Goal: Information Seeking & Learning: Learn about a topic

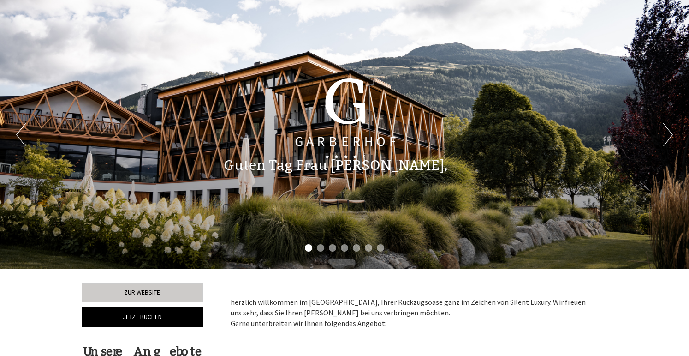
click at [665, 137] on button "Next" at bounding box center [668, 134] width 10 height 23
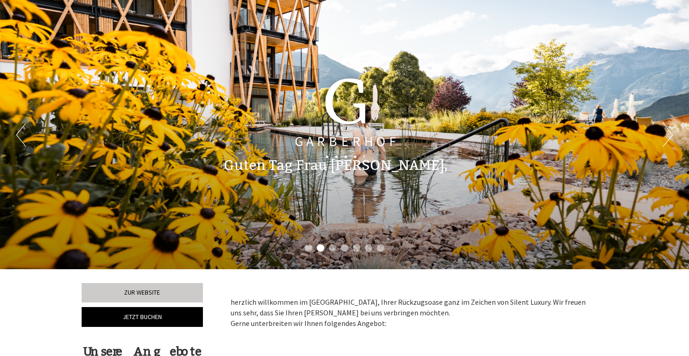
click at [665, 137] on button "Next" at bounding box center [668, 134] width 10 height 23
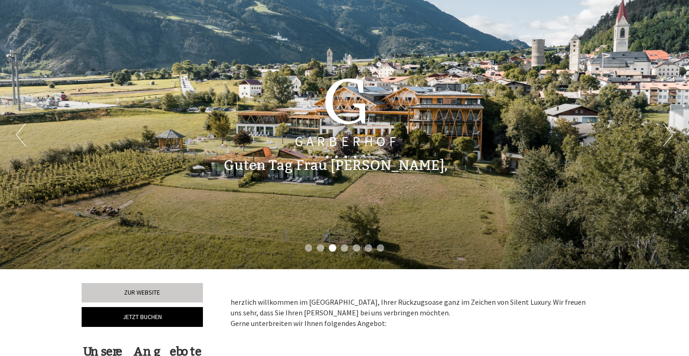
click at [665, 137] on button "Next" at bounding box center [668, 134] width 10 height 23
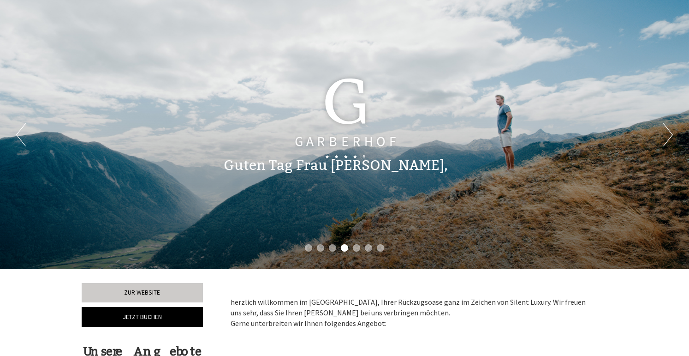
click at [665, 137] on button "Next" at bounding box center [668, 134] width 10 height 23
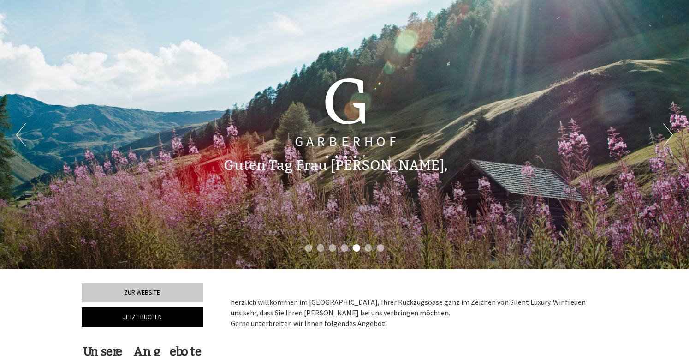
click at [665, 137] on button "Next" at bounding box center [668, 134] width 10 height 23
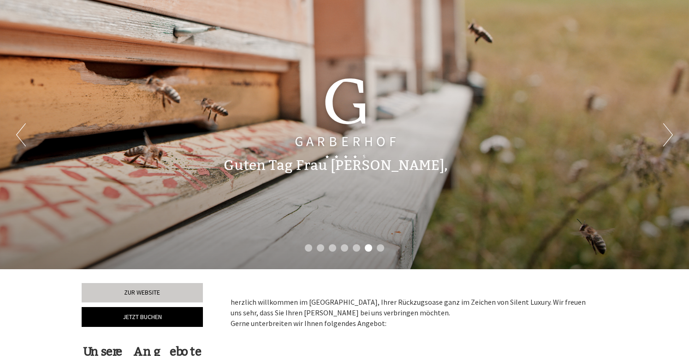
click at [665, 137] on button "Next" at bounding box center [668, 134] width 10 height 23
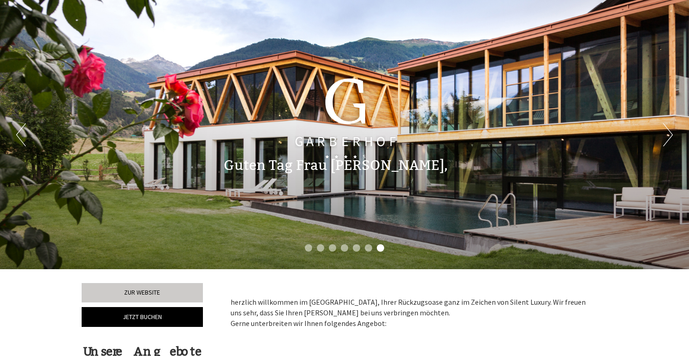
click at [665, 137] on button "Next" at bounding box center [668, 134] width 10 height 23
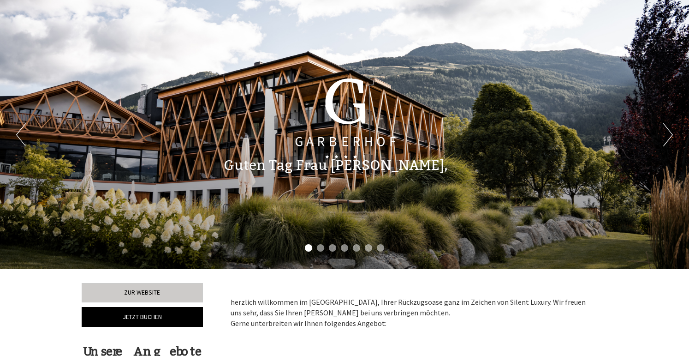
click at [665, 137] on button "Next" at bounding box center [668, 134] width 10 height 23
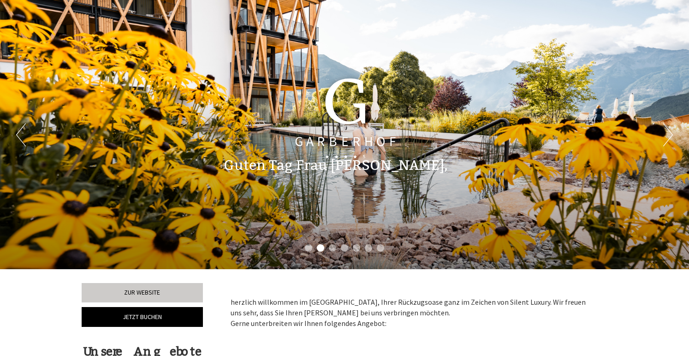
click at [665, 137] on button "Next" at bounding box center [668, 134] width 10 height 23
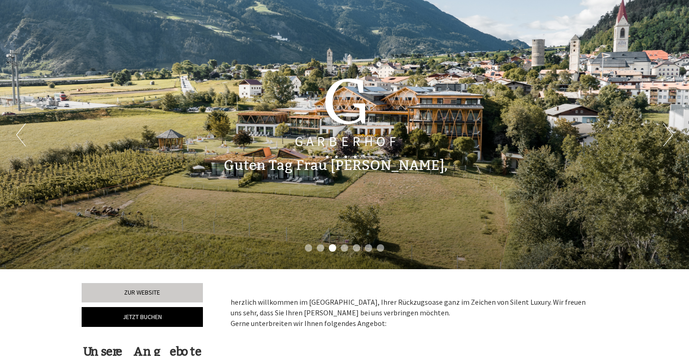
click at [665, 137] on button "Next" at bounding box center [668, 134] width 10 height 23
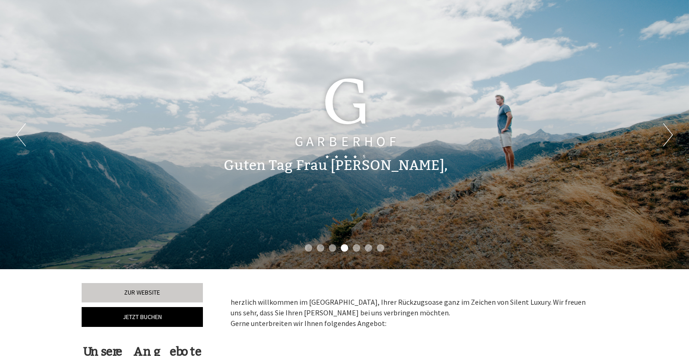
click at [665, 137] on button "Next" at bounding box center [668, 134] width 10 height 23
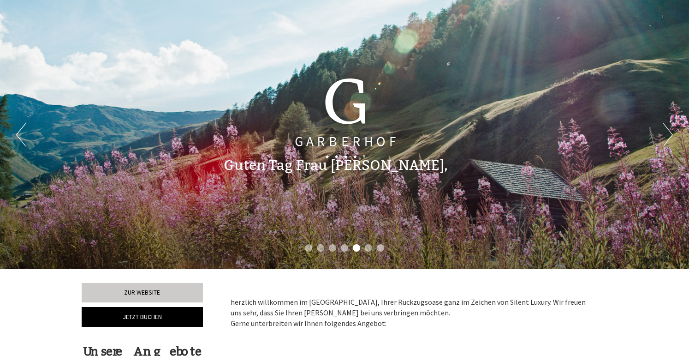
click at [665, 137] on button "Next" at bounding box center [668, 134] width 10 height 23
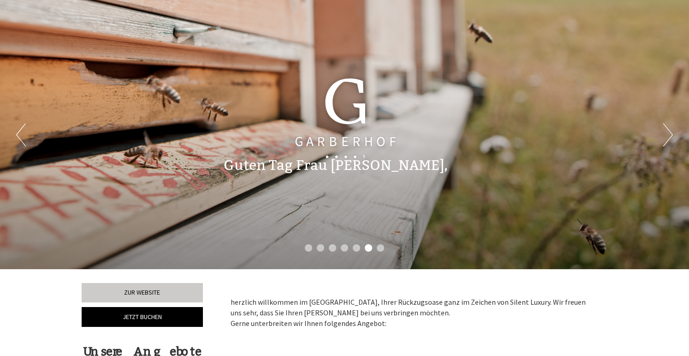
click at [665, 137] on button "Next" at bounding box center [668, 134] width 10 height 23
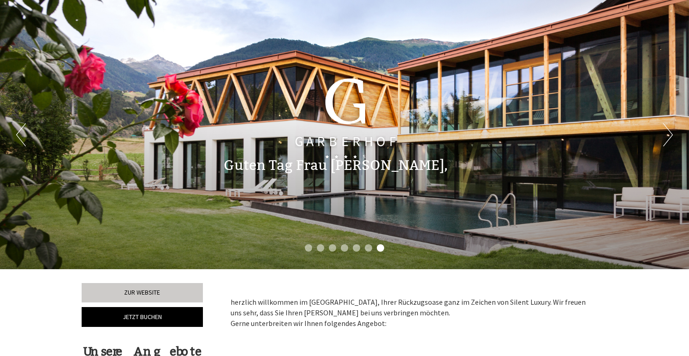
click at [665, 137] on button "Next" at bounding box center [668, 134] width 10 height 23
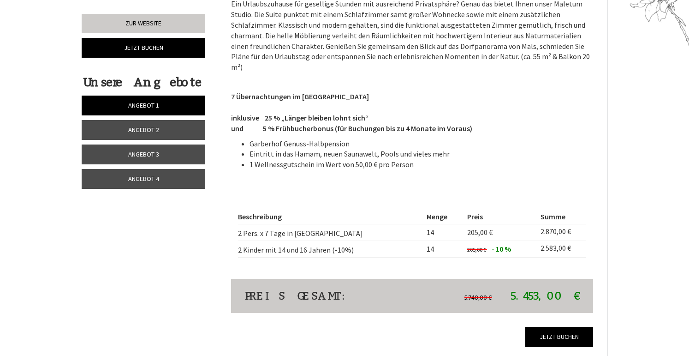
scroll to position [1476, 0]
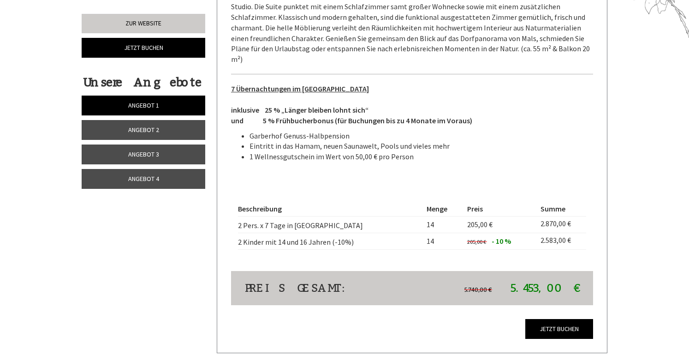
click at [131, 131] on span "Angebot 2" at bounding box center [143, 129] width 31 height 8
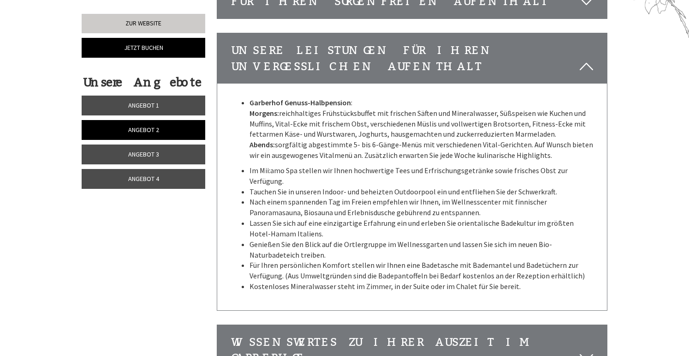
scroll to position [361, 0]
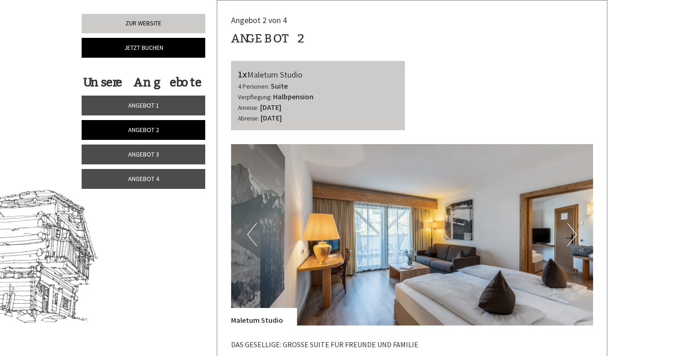
click at [572, 234] on button "Next" at bounding box center [572, 234] width 10 height 23
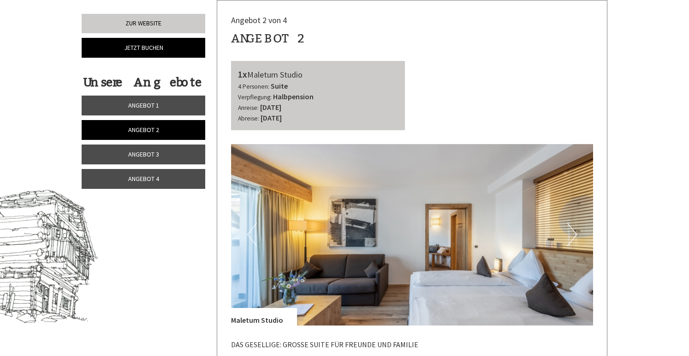
click at [572, 234] on button "Next" at bounding box center [572, 234] width 10 height 23
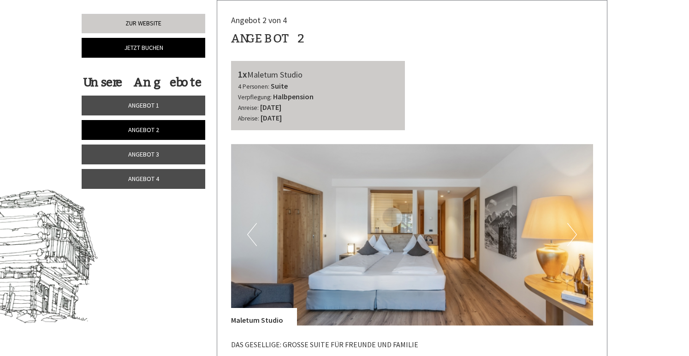
click at [572, 234] on button "Next" at bounding box center [572, 234] width 10 height 23
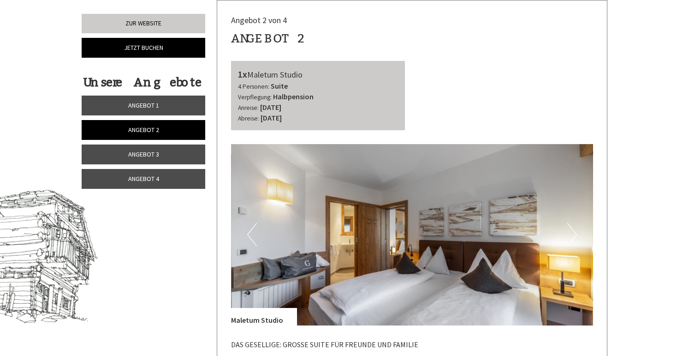
click at [572, 234] on button "Next" at bounding box center [572, 234] width 10 height 23
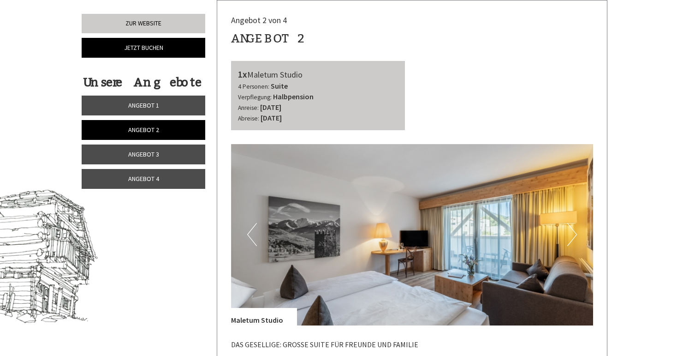
click at [572, 234] on button "Next" at bounding box center [572, 234] width 10 height 23
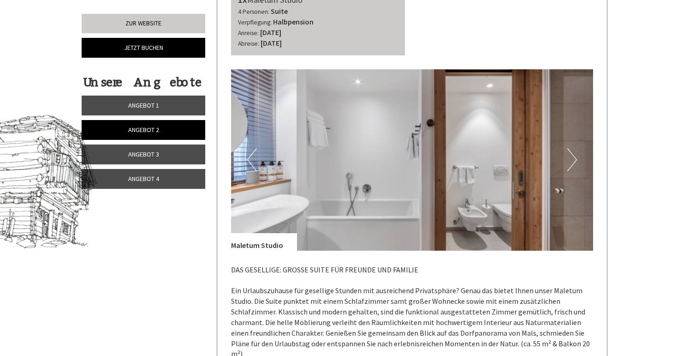
scroll to position [434, 0]
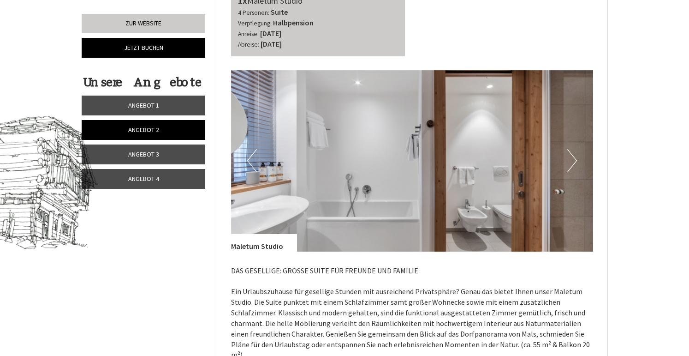
click at [571, 154] on button "Next" at bounding box center [572, 160] width 10 height 23
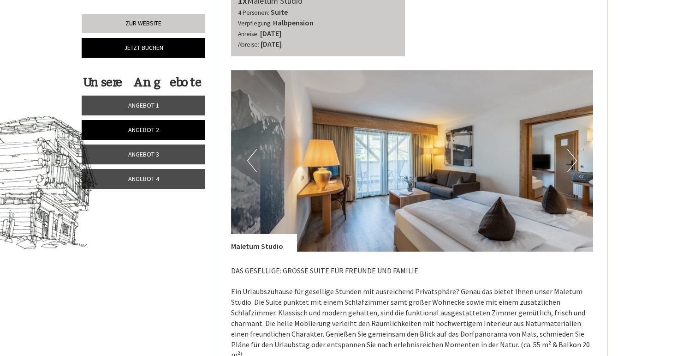
click at [571, 154] on button "Next" at bounding box center [572, 160] width 10 height 23
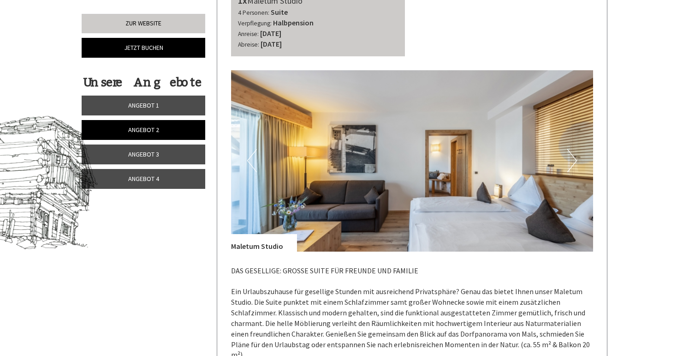
click at [571, 154] on button "Next" at bounding box center [572, 160] width 10 height 23
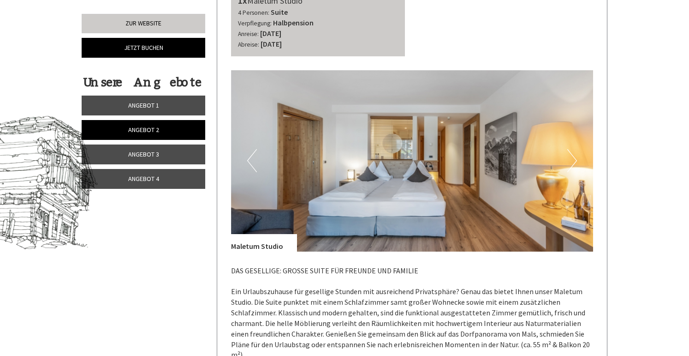
click at [571, 154] on button "Next" at bounding box center [572, 160] width 10 height 23
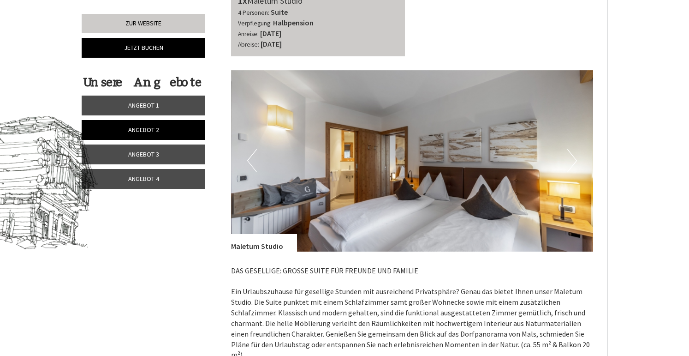
click at [571, 154] on button "Next" at bounding box center [572, 160] width 10 height 23
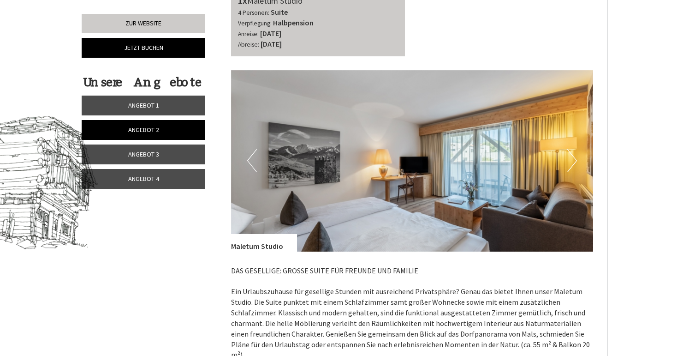
click at [571, 154] on button "Next" at bounding box center [572, 160] width 10 height 23
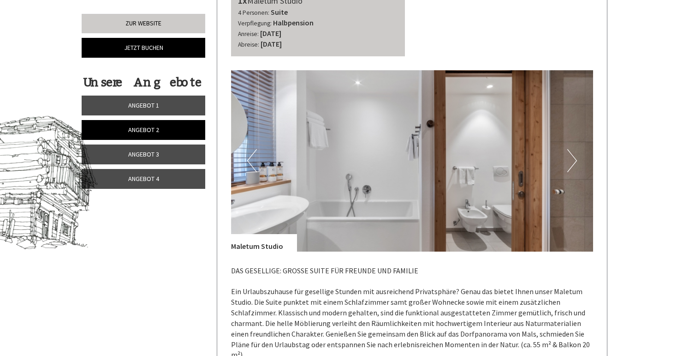
click at [571, 154] on button "Next" at bounding box center [572, 160] width 10 height 23
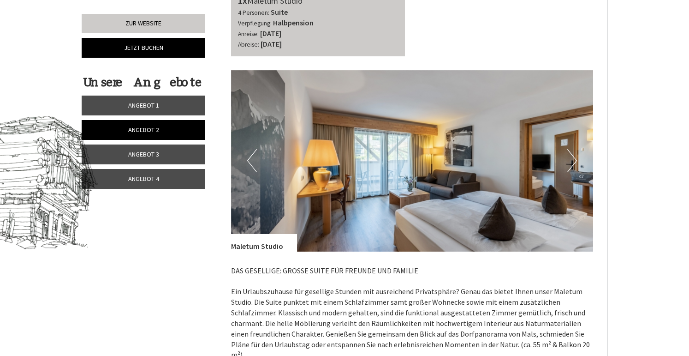
click at [571, 154] on button "Next" at bounding box center [572, 160] width 10 height 23
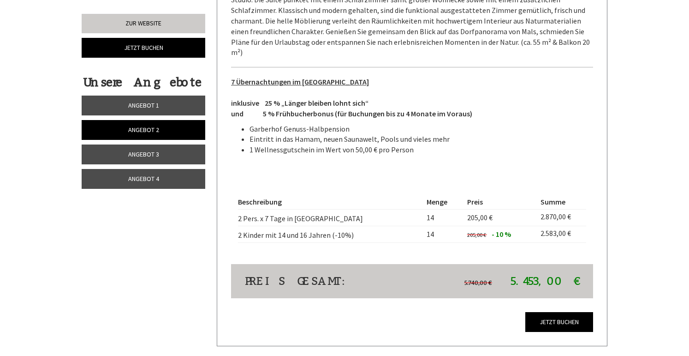
scroll to position [748, 0]
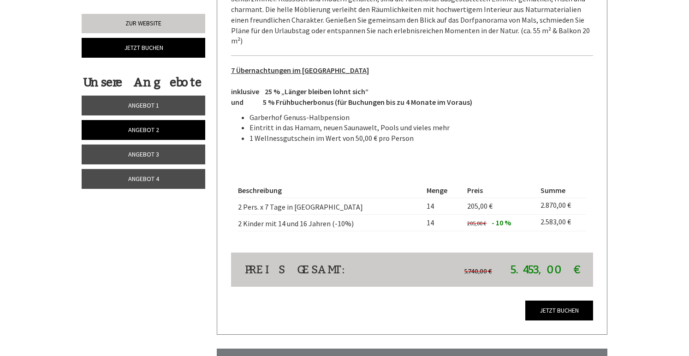
click at [166, 156] on link "Angebot 3" at bounding box center [144, 154] width 124 height 20
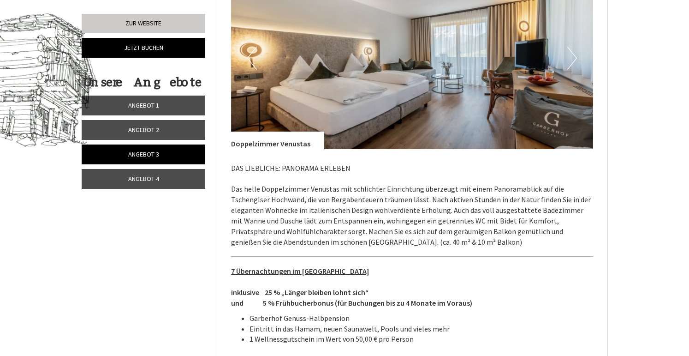
scroll to position [527, 0]
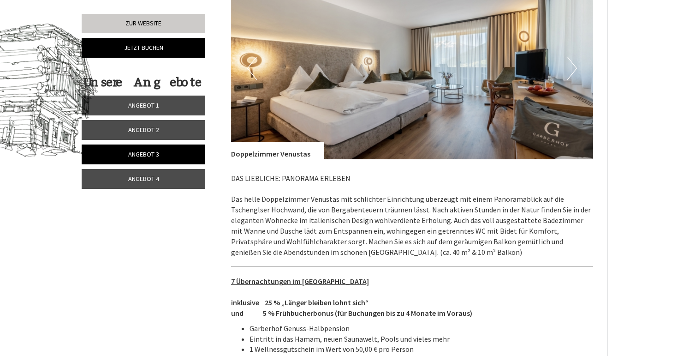
click at [140, 183] on span "Angebot 4" at bounding box center [143, 178] width 31 height 8
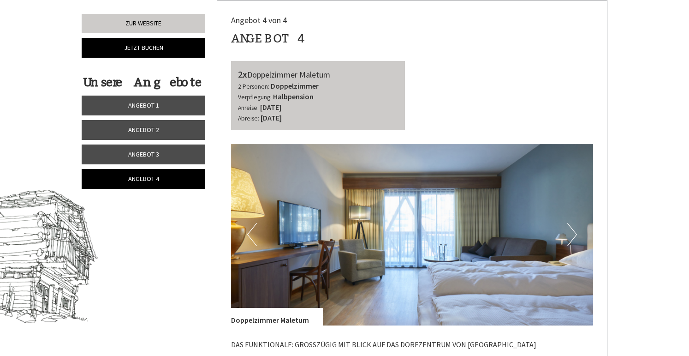
click at [161, 111] on link "Angebot 1" at bounding box center [144, 105] width 124 height 20
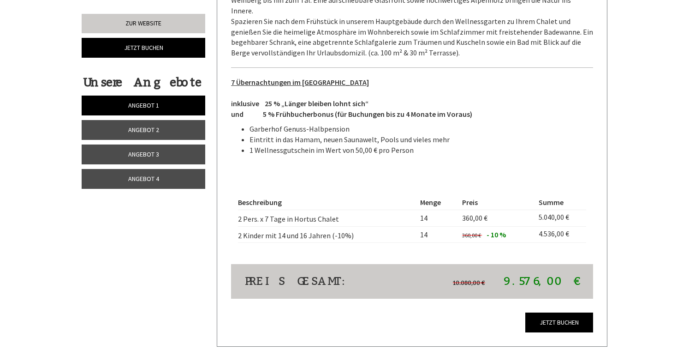
scroll to position [748, 0]
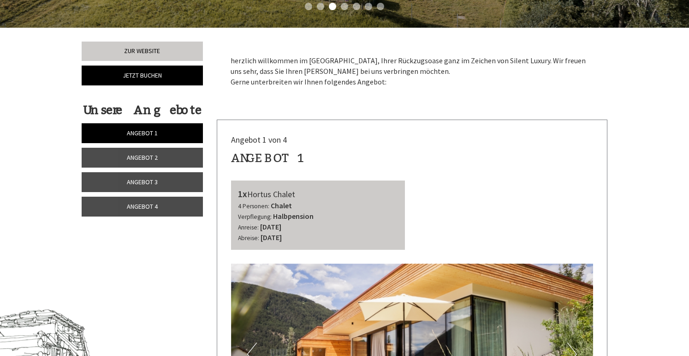
scroll to position [258, 0]
